Goal: Task Accomplishment & Management: Complete application form

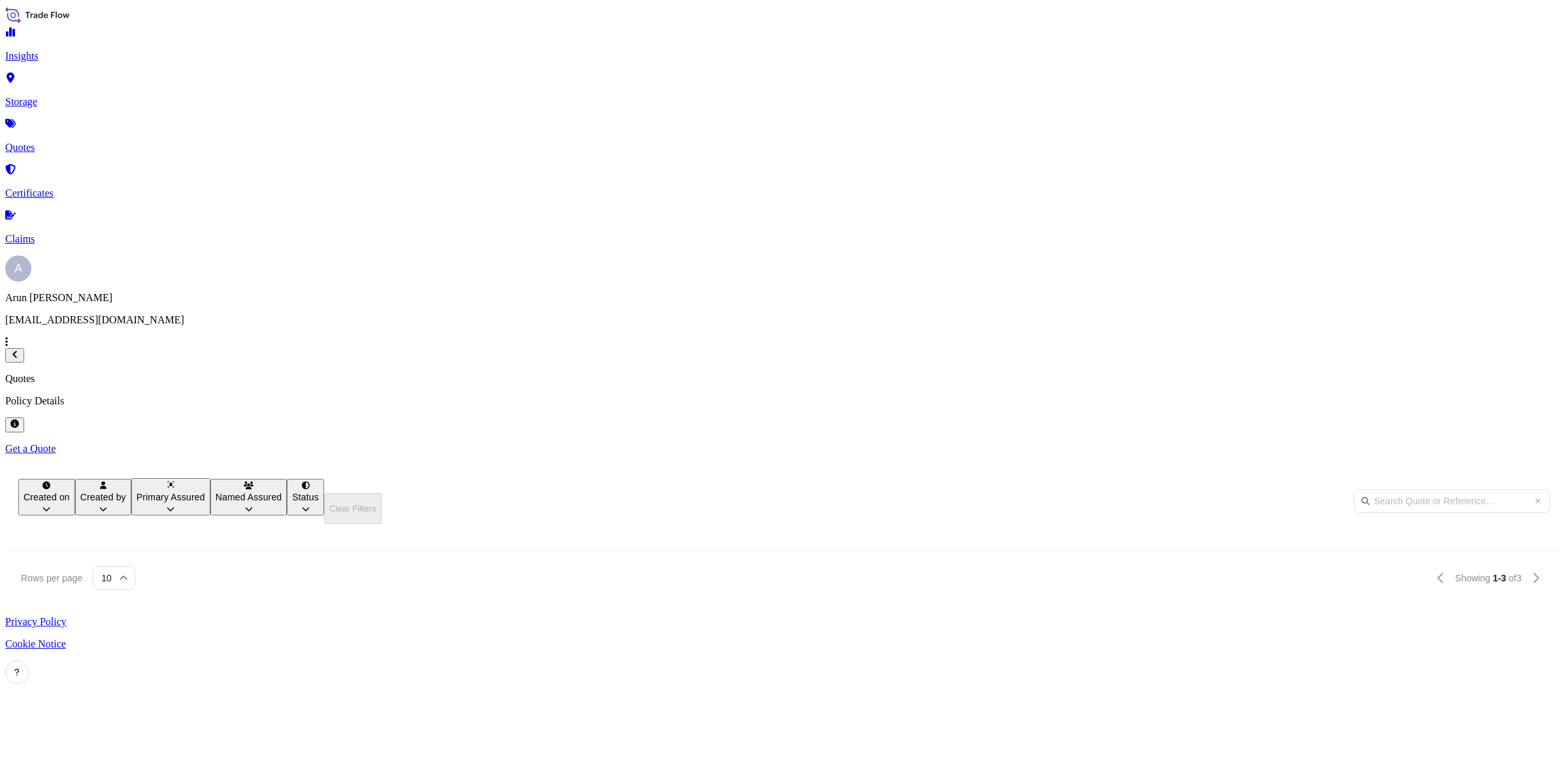
scroll to position [553, 1347]
click at [634, 657] on span "Petrofac Qatar WLL(PetroQ)" at bounding box center [591, 663] width 85 height 13
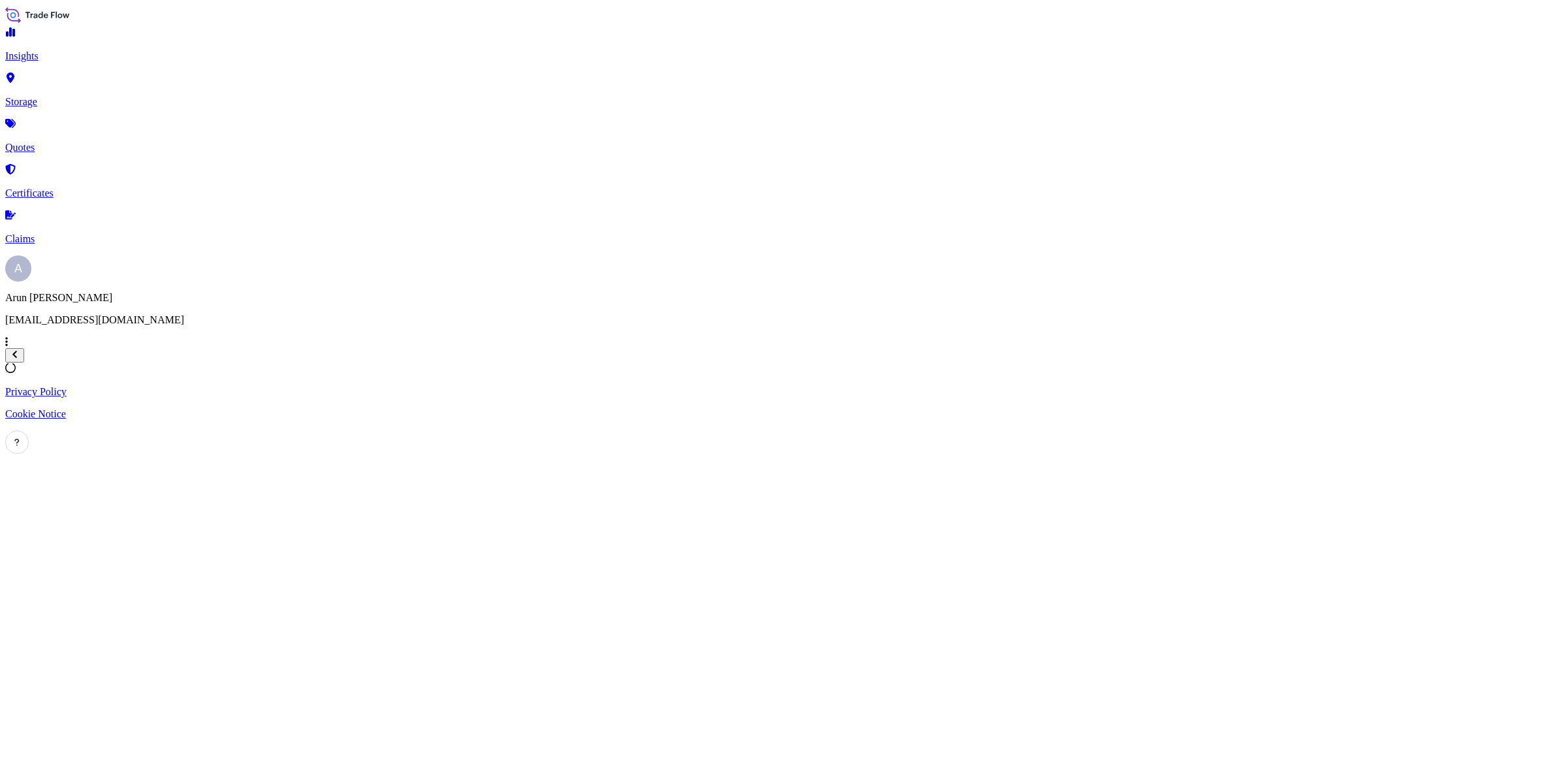
select select "Road / [GEOGRAPHIC_DATA]"
select select "Air"
select select "Road / [GEOGRAPHIC_DATA]"
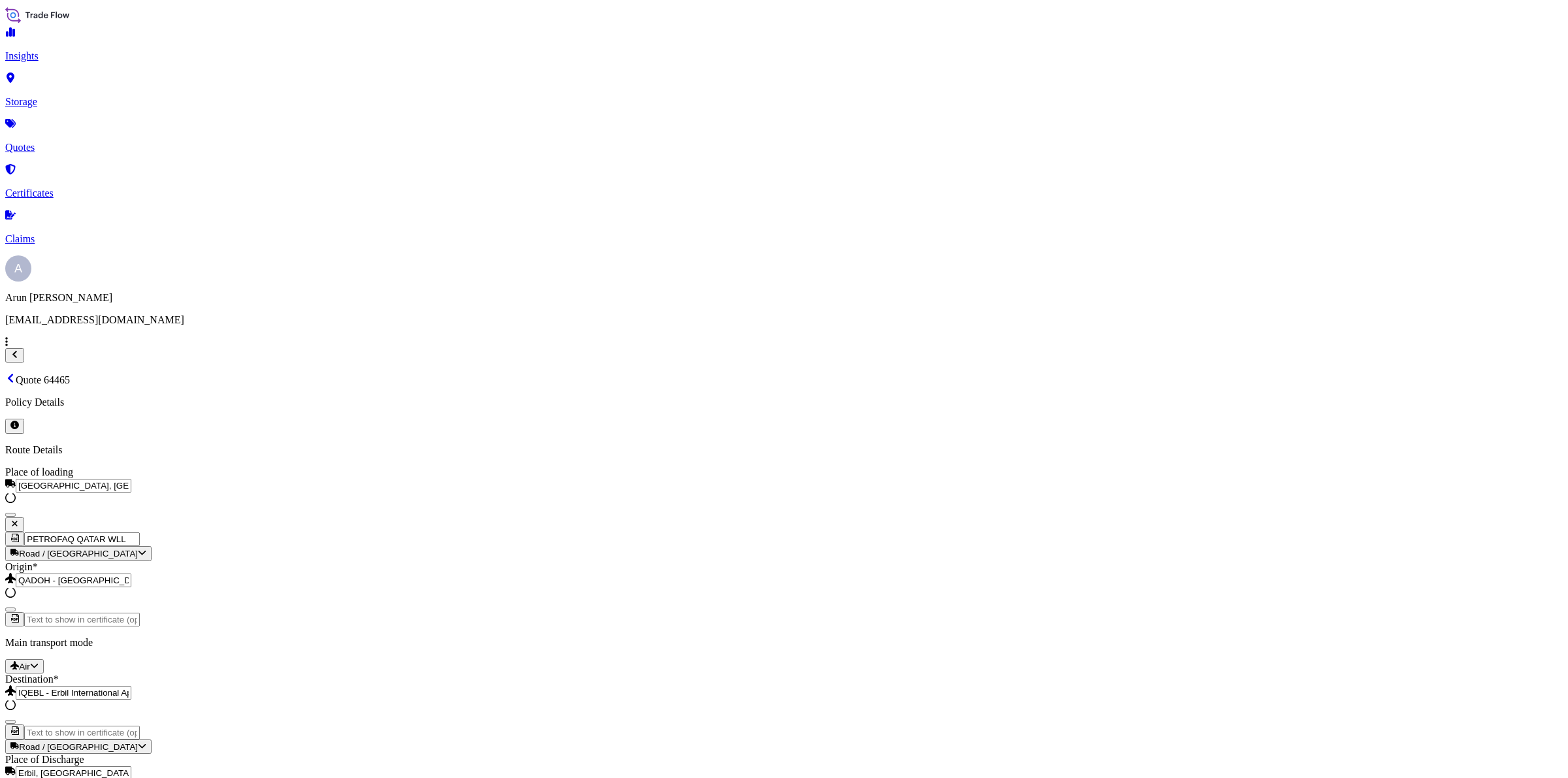
scroll to position [628, 0]
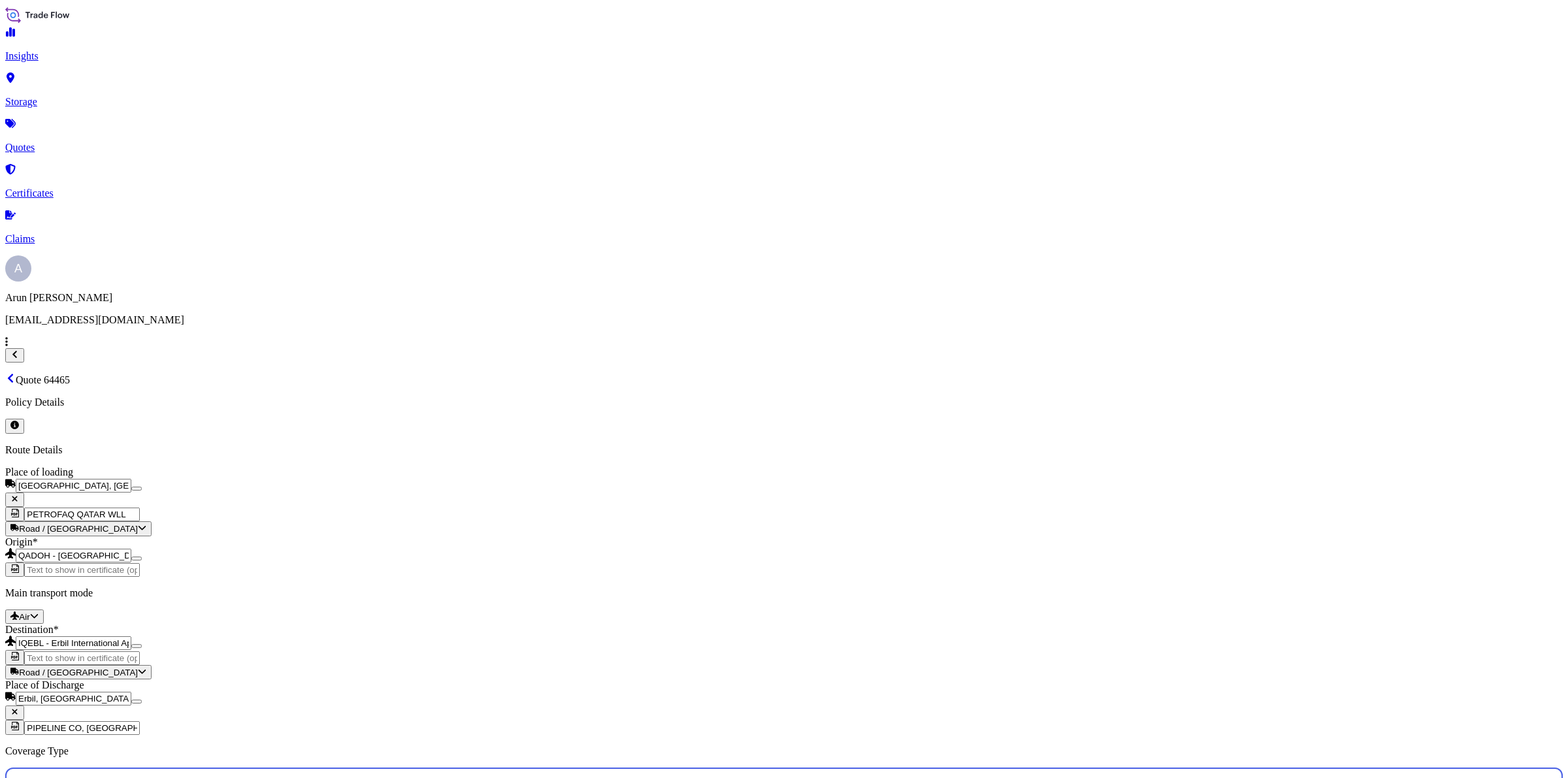
click at [46, 96] on p "Storage" at bounding box center [784, 102] width 1558 height 11
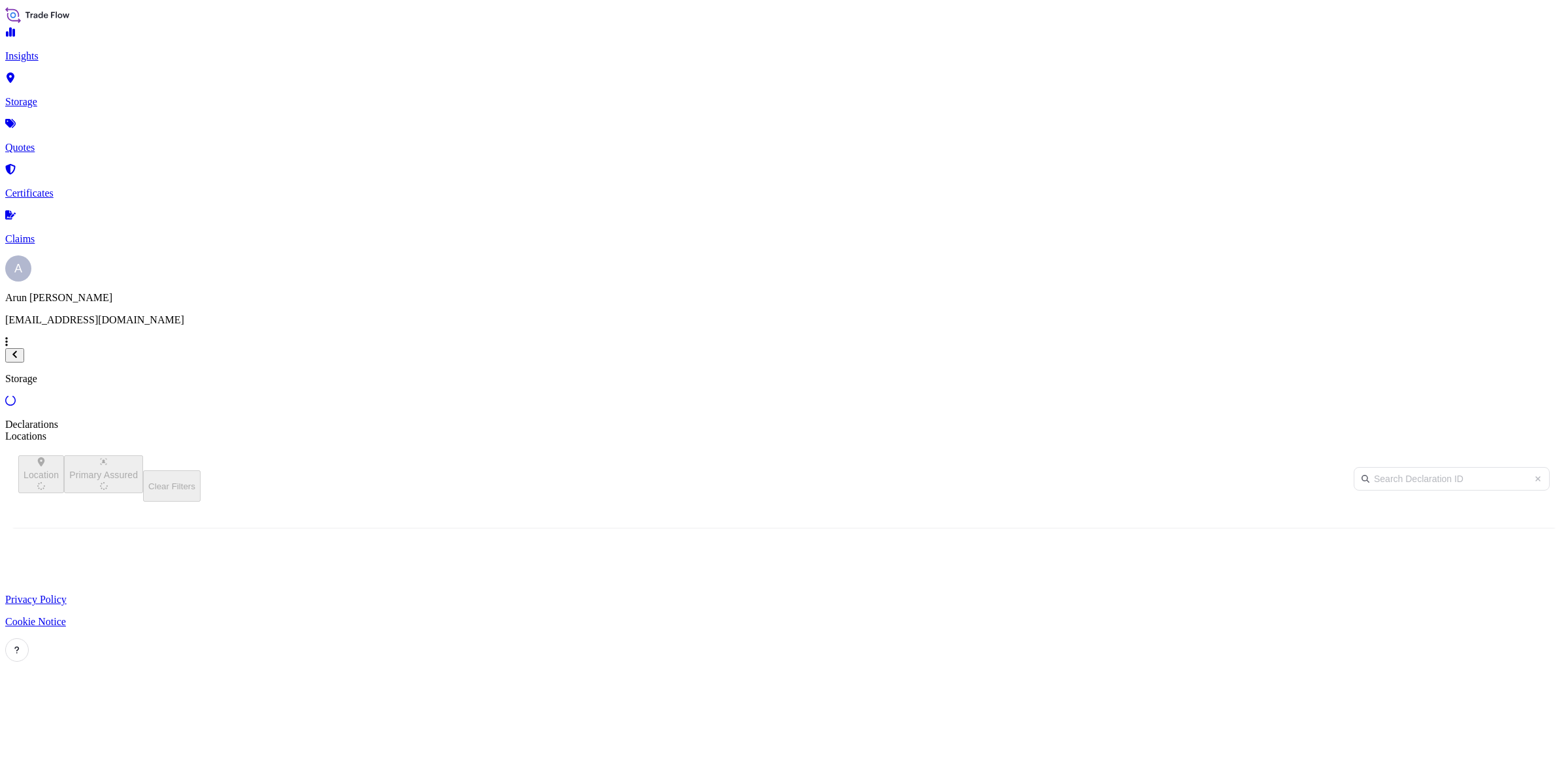
scroll to position [520, 1347]
click at [64, 141] on p "Quotes" at bounding box center [784, 147] width 1558 height 11
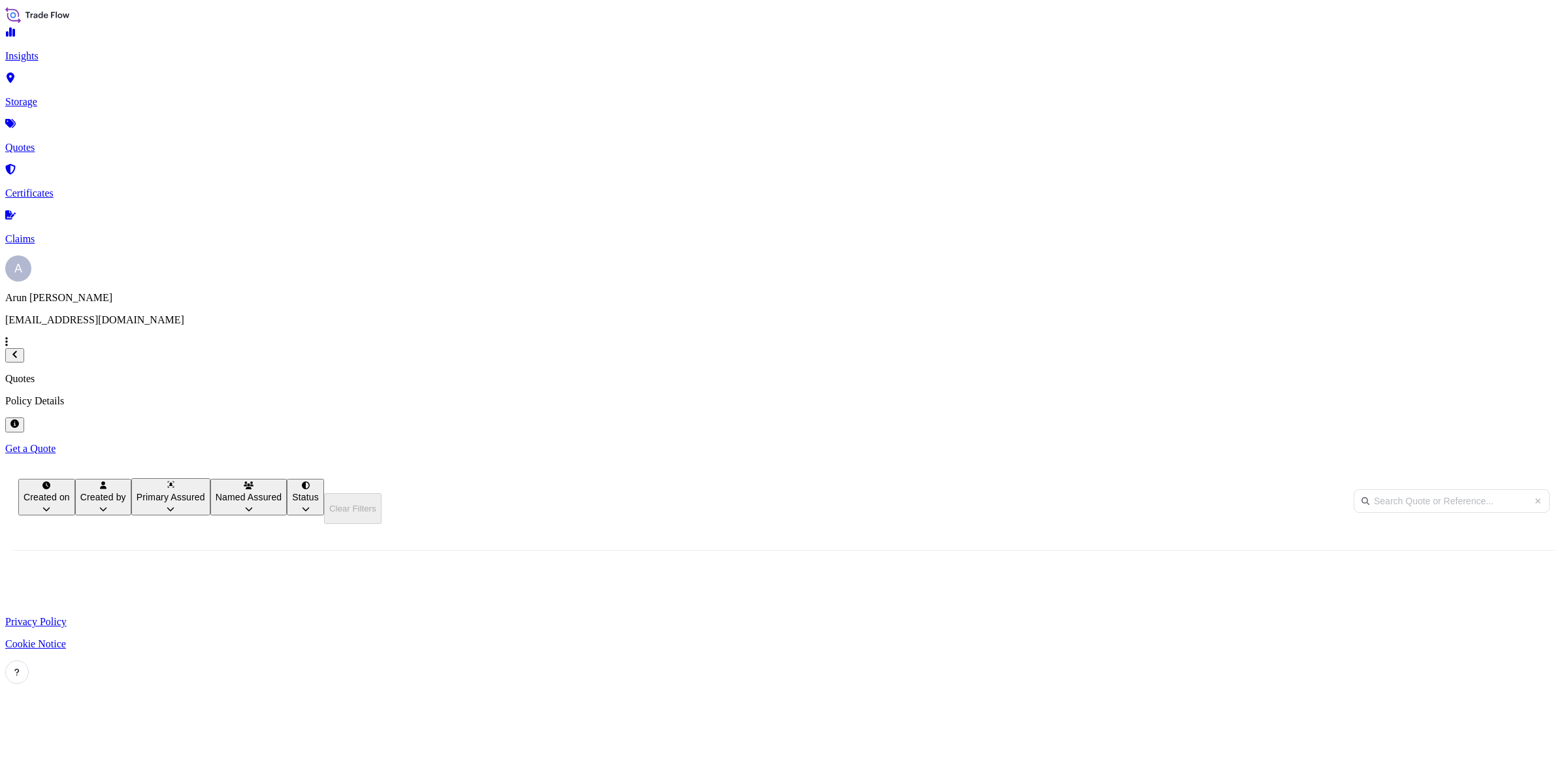
scroll to position [553, 1347]
click at [634, 657] on span "Petrofac Qatar WLL(PetroQ)" at bounding box center [591, 663] width 85 height 13
select select "Road / [GEOGRAPHIC_DATA]"
select select "Air"
select select "Road / [GEOGRAPHIC_DATA]"
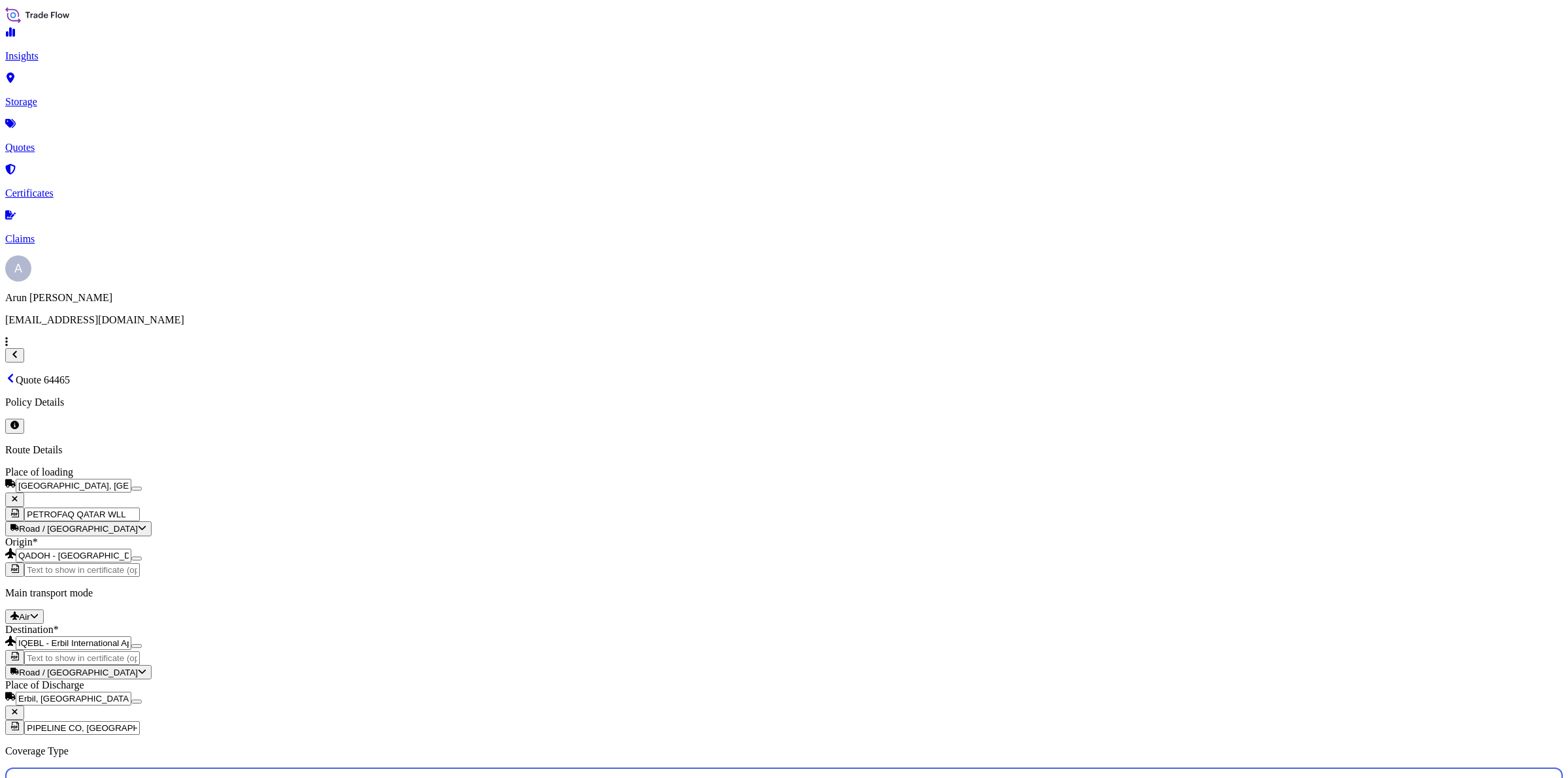
scroll to position [792, 0]
click at [58, 96] on p "Storage" at bounding box center [784, 102] width 1558 height 11
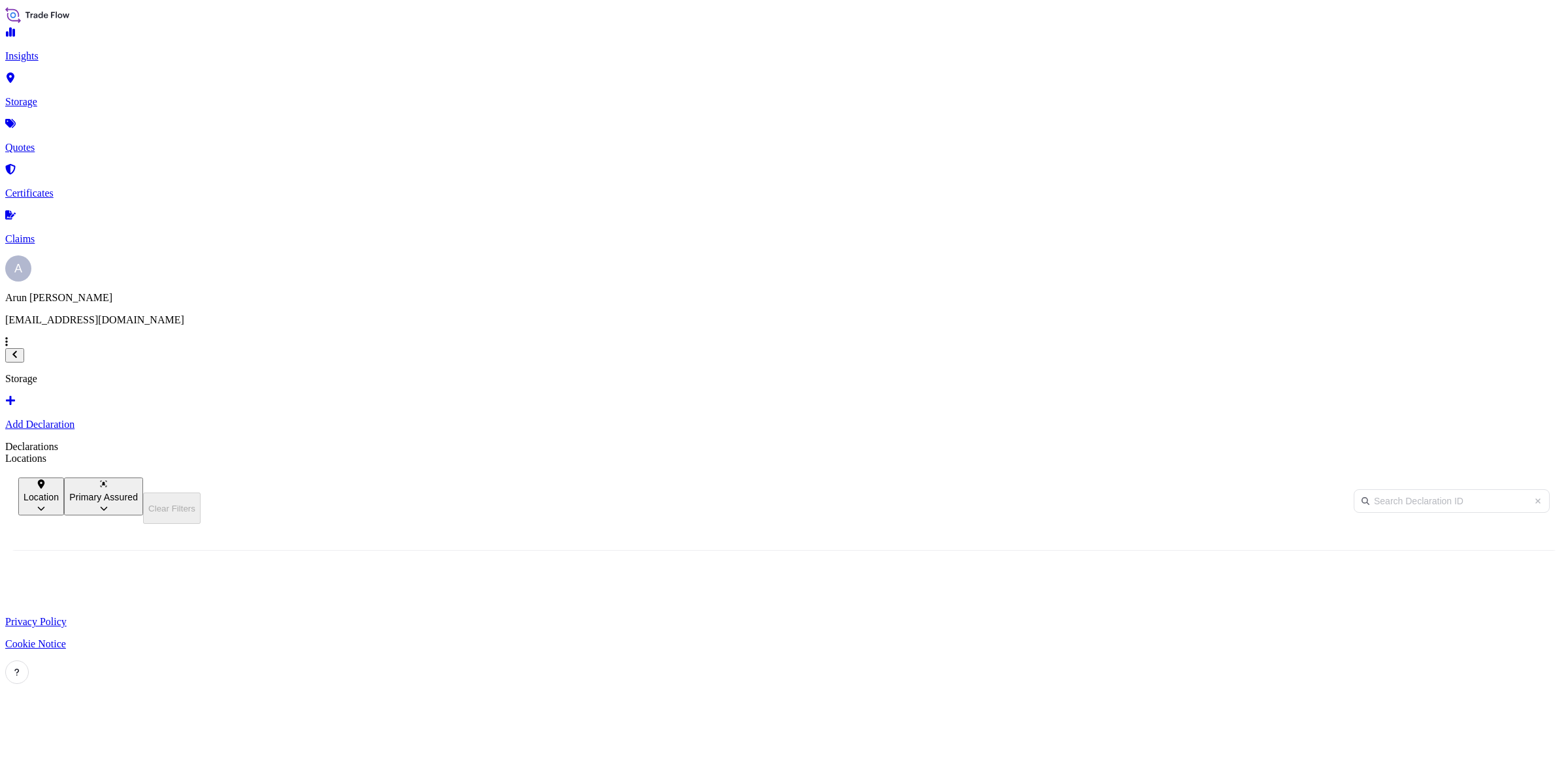
scroll to position [560, 1347]
click at [69, 141] on p "Quotes" at bounding box center [784, 147] width 1558 height 11
click at [644, 598] on div "SEASHORE PIPES" at bounding box center [591, 620] width 106 height 44
select select "Road / [GEOGRAPHIC_DATA]"
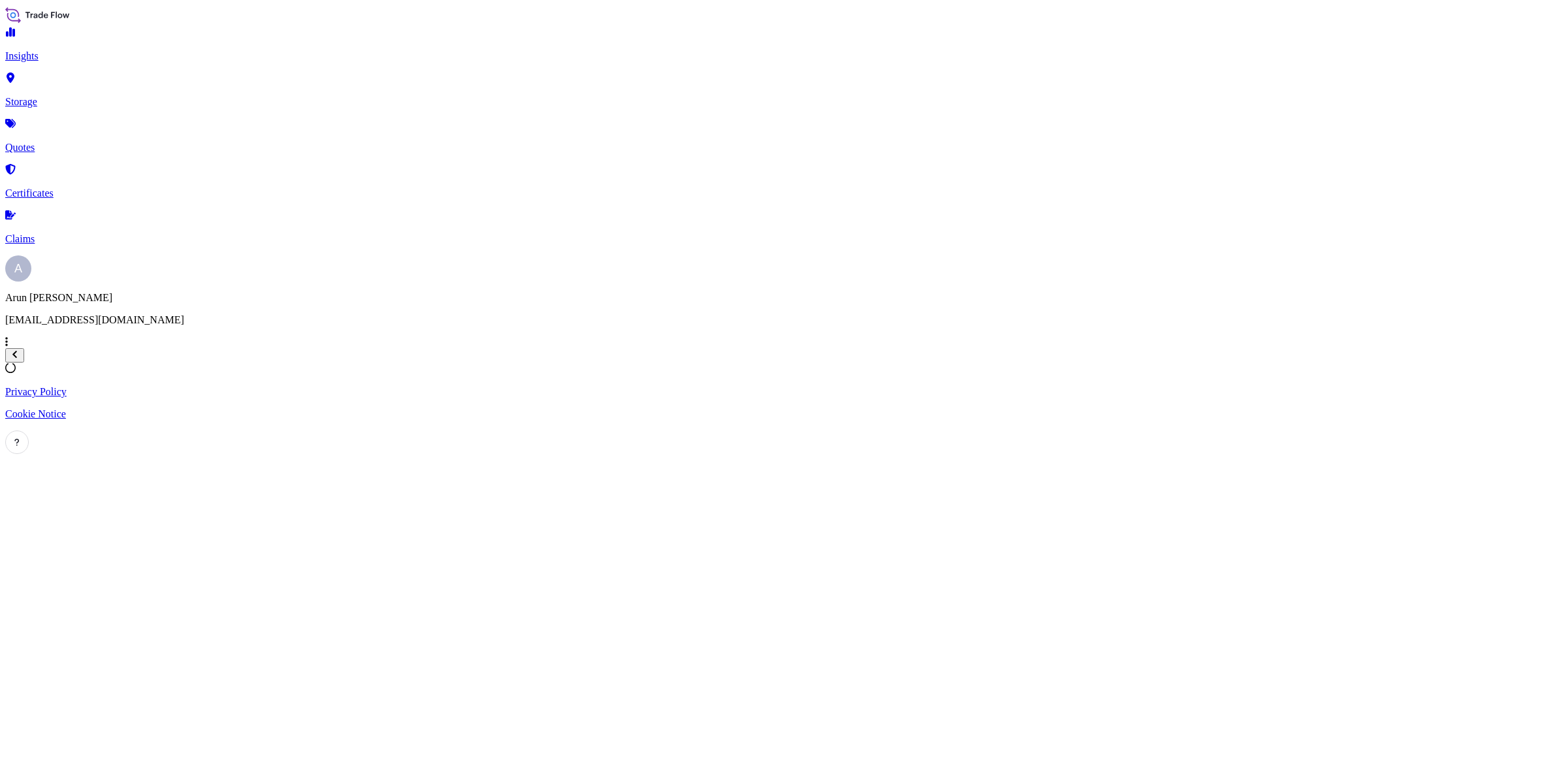
select select "Water"
select select "Road / [GEOGRAPHIC_DATA]"
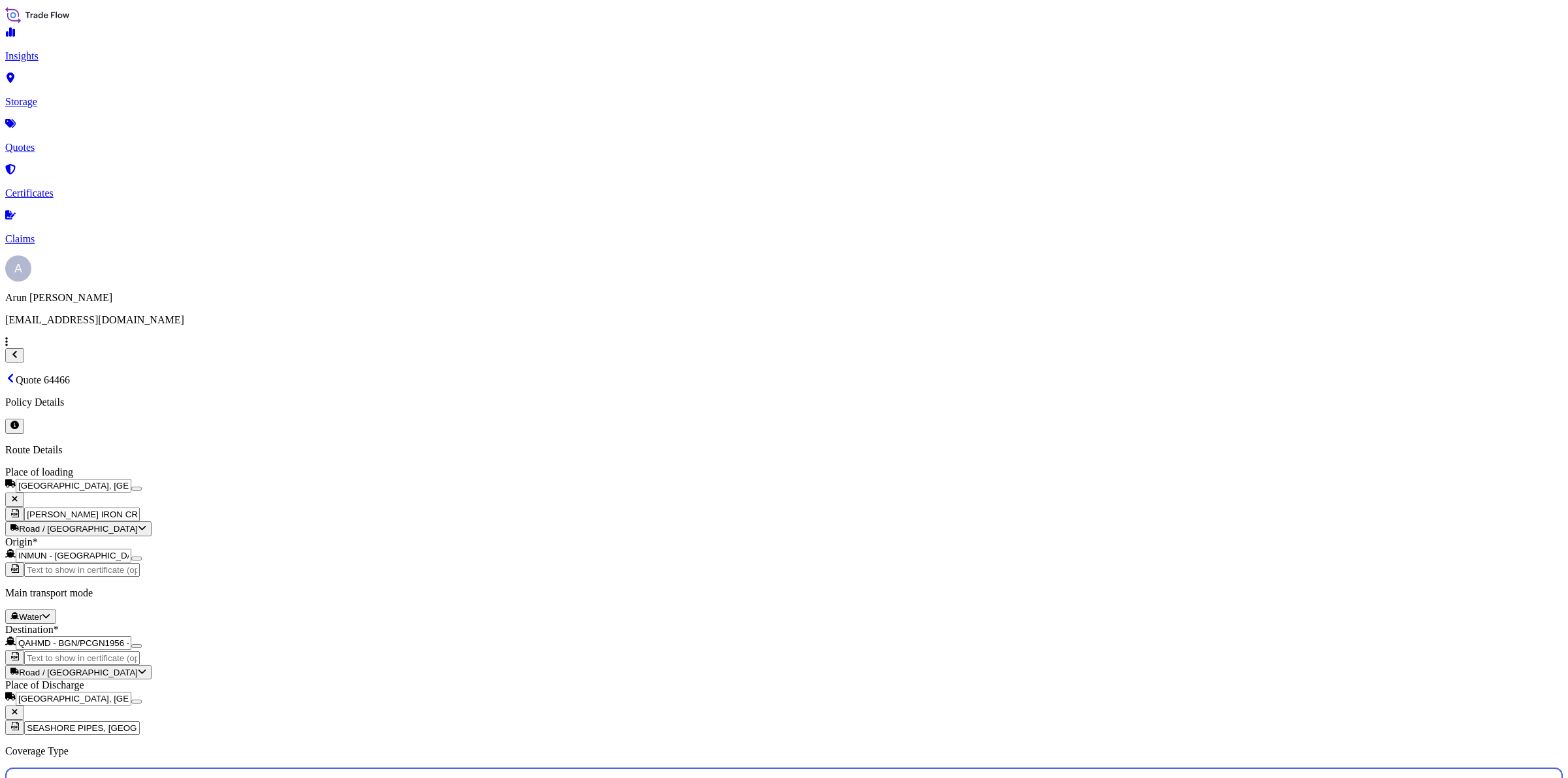
scroll to position [56, 0]
drag, startPoint x: 532, startPoint y: 457, endPoint x: 371, endPoint y: 469, distance: 161.4
type input "QA1011045168"
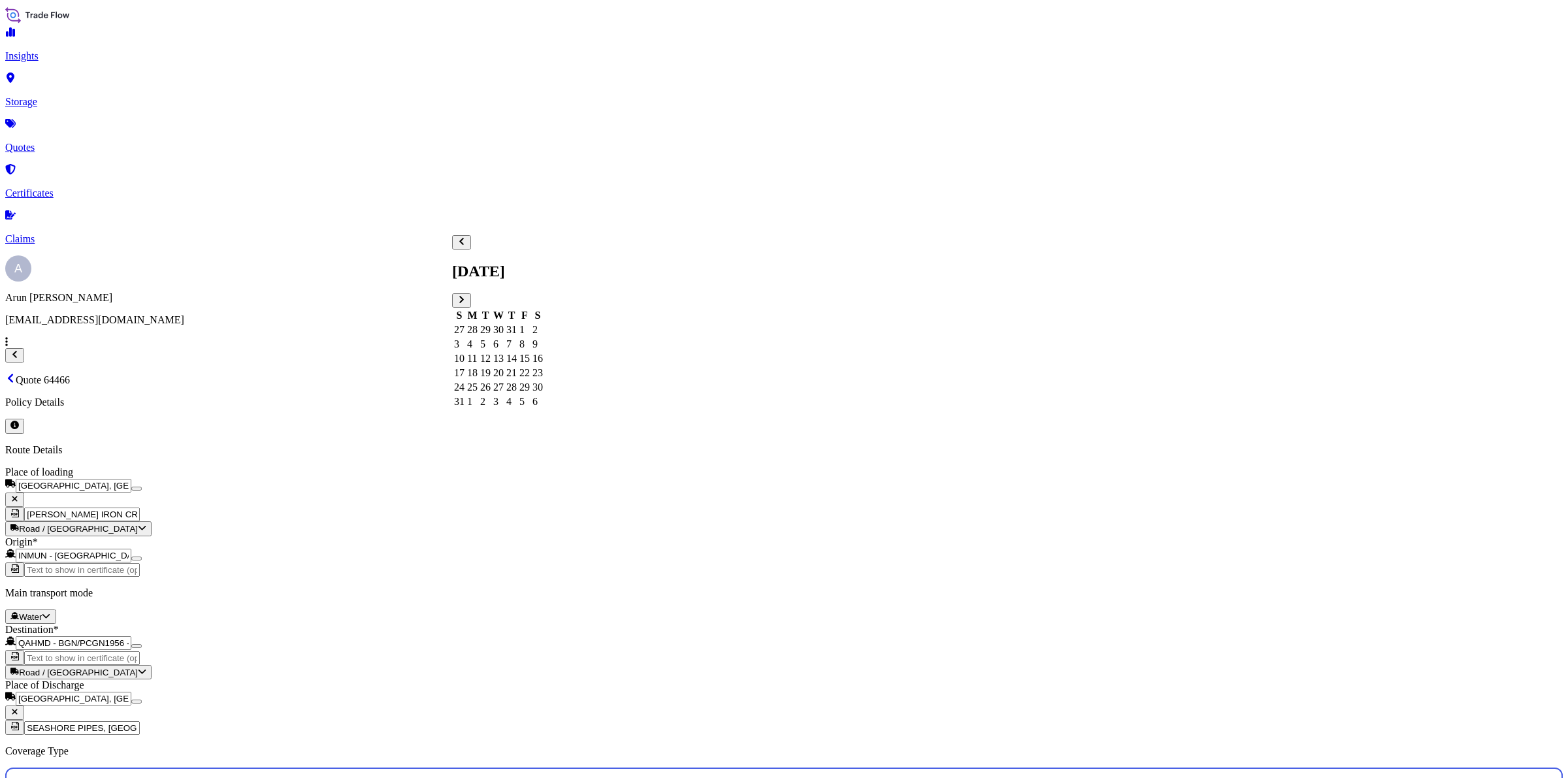
click at [490, 377] on div "19" at bounding box center [485, 373] width 10 height 11
click at [139, 508] on input "[PERSON_NAME] IRON CRAFT [GEOGRAPHIC_DATA]" at bounding box center [82, 514] width 116 height 13
type input "[PERSON_NAME] IRON CRAFT [GEOGRAPHIC_DATA], [GEOGRAPHIC_DATA], [GEOGRAPHIC_DATA…"
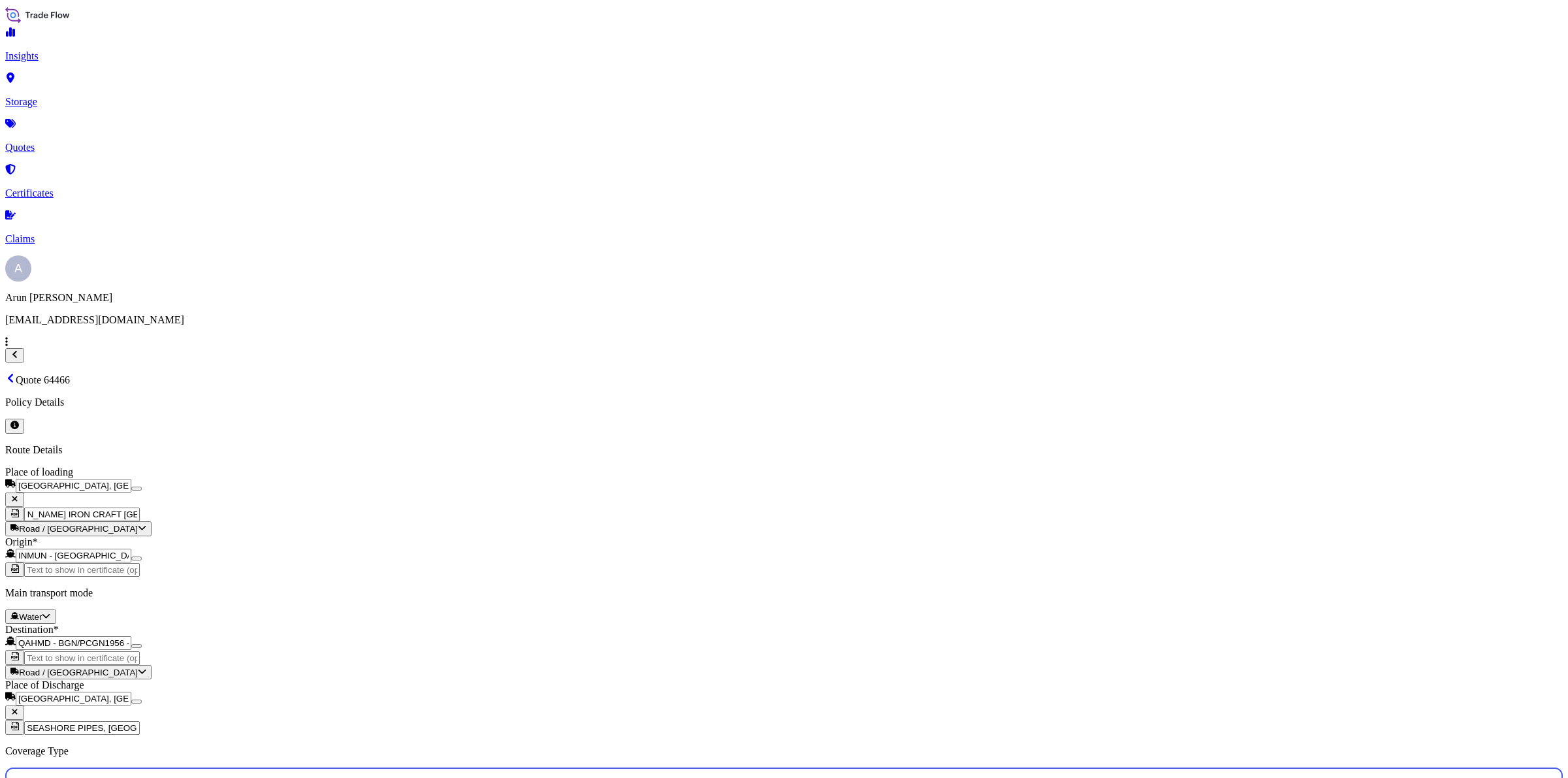
scroll to position [0, 0]
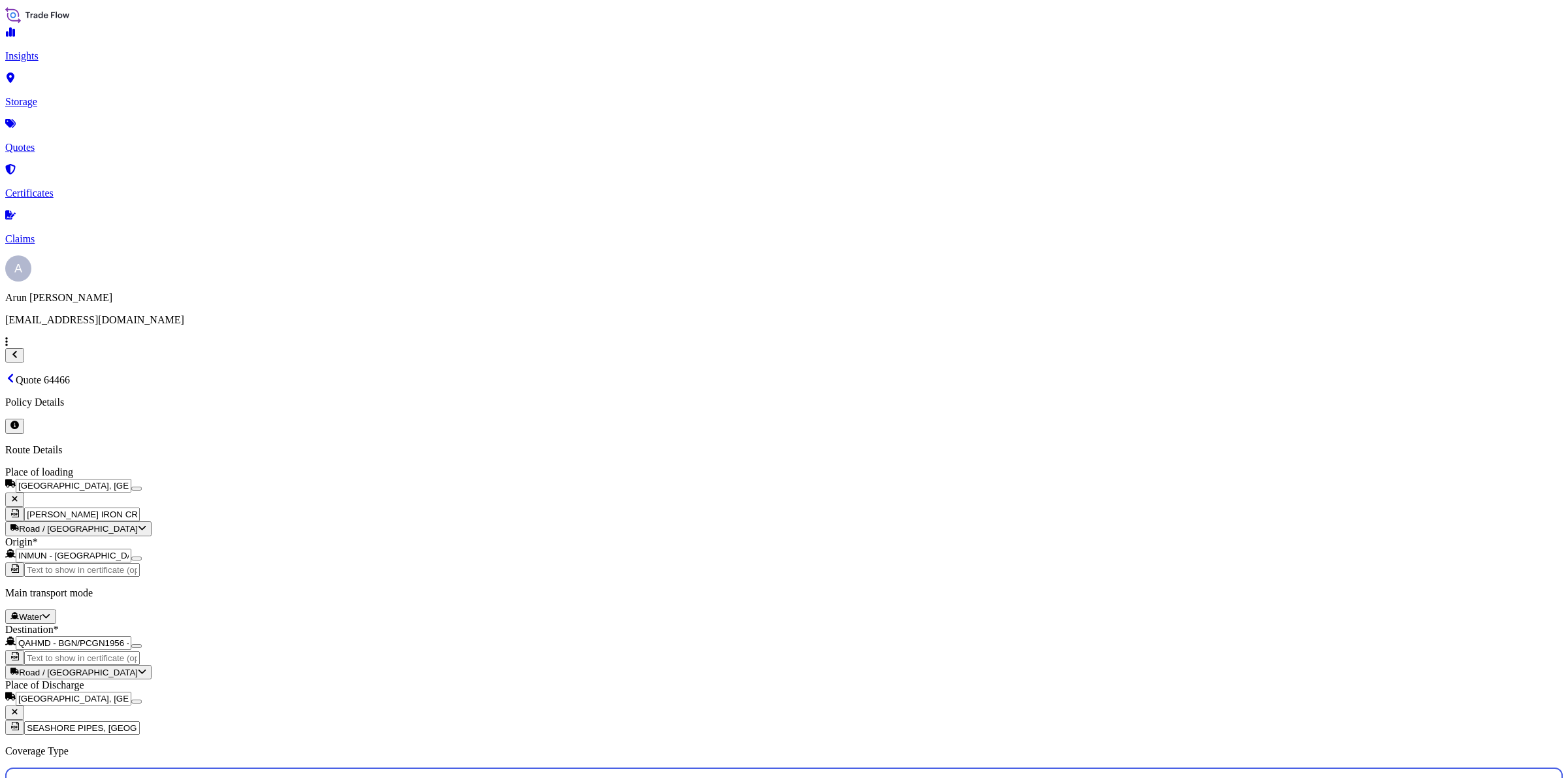
select select "Road / [GEOGRAPHIC_DATA]"
select select "Water"
select select "Road / [GEOGRAPHIC_DATA]"
